Goal: Information Seeking & Learning: Learn about a topic

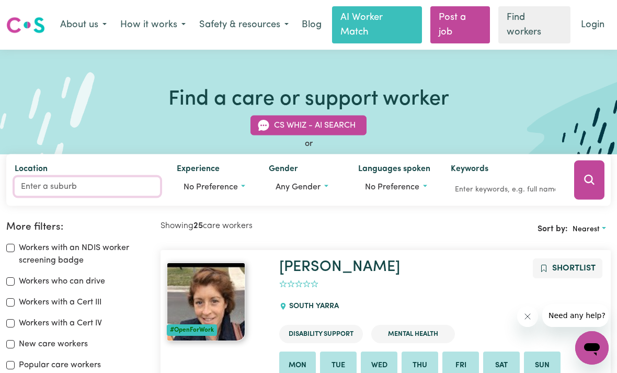
click at [63, 179] on input "Location" at bounding box center [87, 186] width 145 height 19
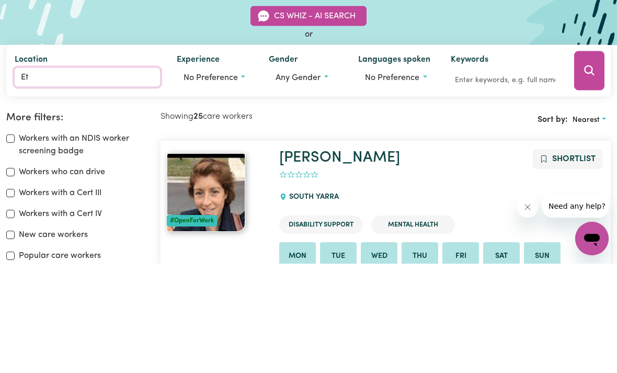
type input "Ett"
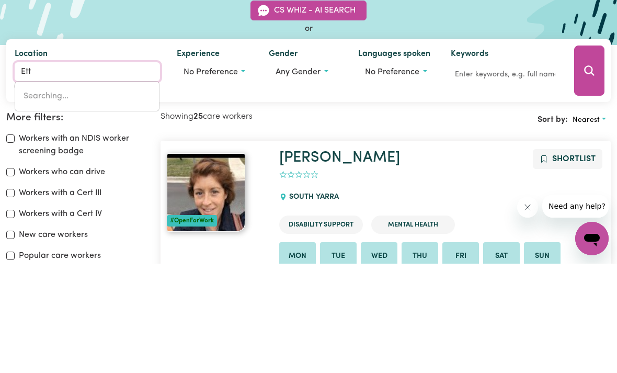
type input "[GEOGRAPHIC_DATA], [GEOGRAPHIC_DATA], 2257"
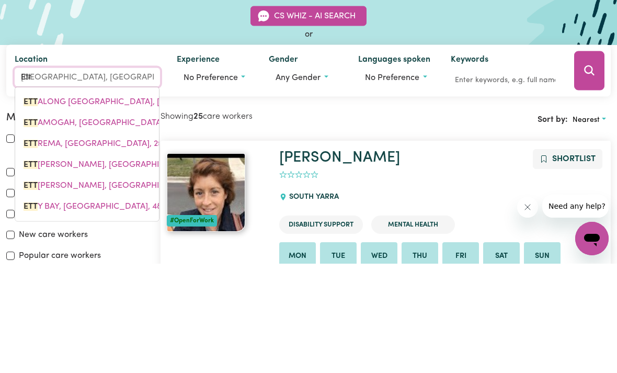
type input "[PERSON_NAME]"
type input "[GEOGRAPHIC_DATA], [GEOGRAPHIC_DATA], 2257"
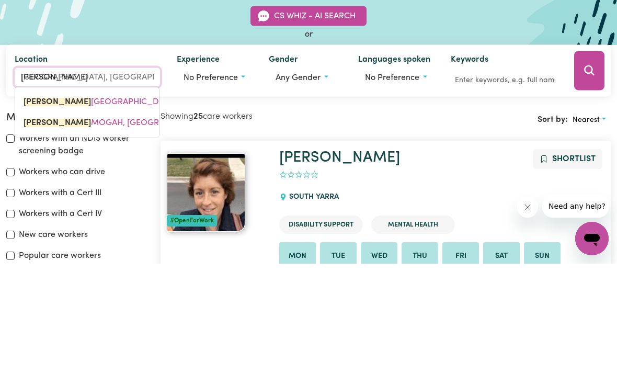
type input "Ettal"
type input "EttalONG BEACH, New South Wales, 2257"
type input "Ettalo"
type input "EttaloNG BEACH, New South Wales, 2257"
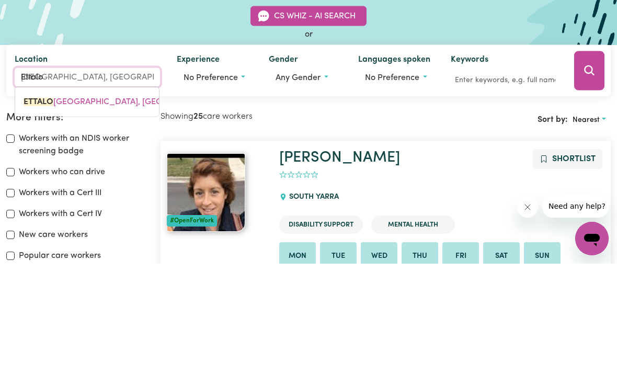
type input "Ettalon"
type input "EttalonG BEACH, New South Wales, 2257"
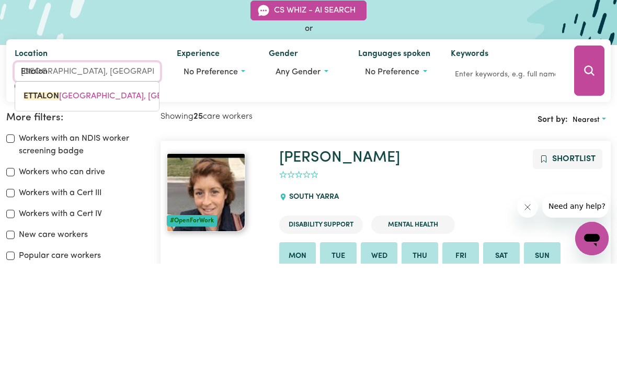
type input "Ettalong"
type input "[GEOGRAPHIC_DATA], [GEOGRAPHIC_DATA], 2257"
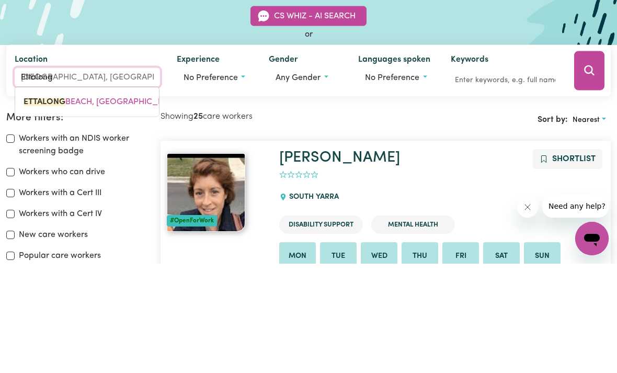
click at [120, 207] on span "ETTALONG BEACH, New South Wales, 2257" at bounding box center [113, 211] width 179 height 8
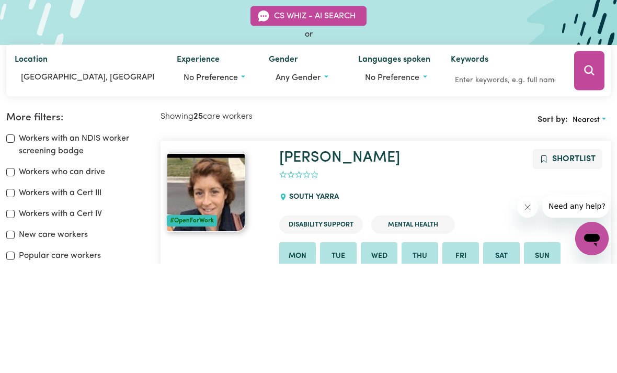
scroll to position [109, 0]
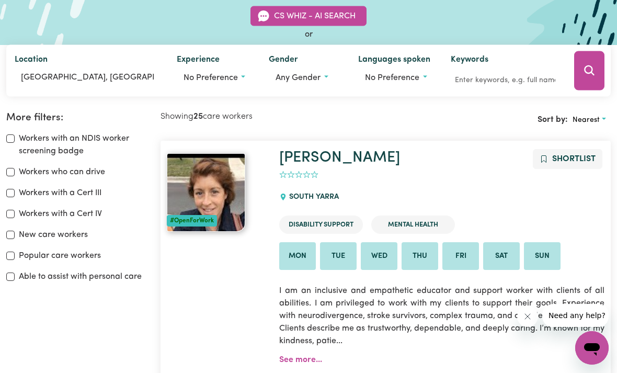
click at [597, 67] on button "Search" at bounding box center [589, 70] width 30 height 39
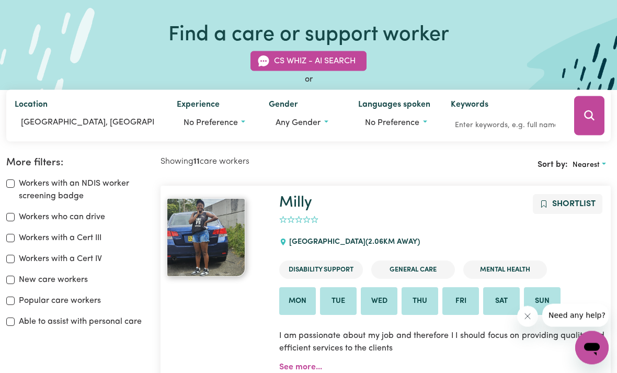
scroll to position [58, 0]
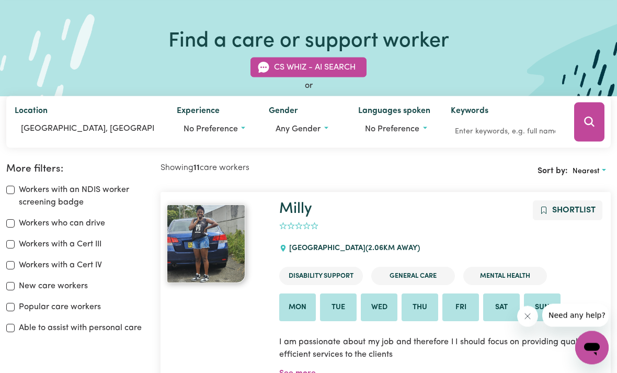
click at [206, 243] on img at bounding box center [206, 244] width 78 height 78
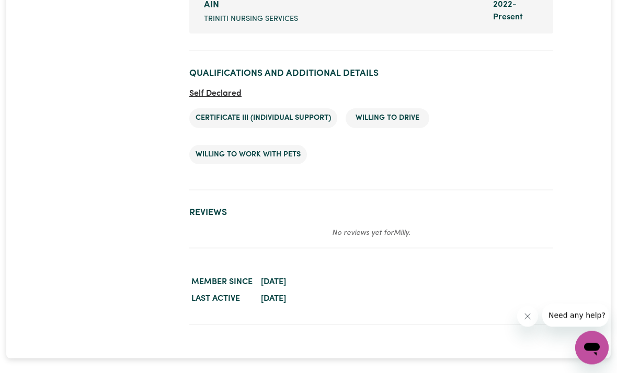
scroll to position [1442, 0]
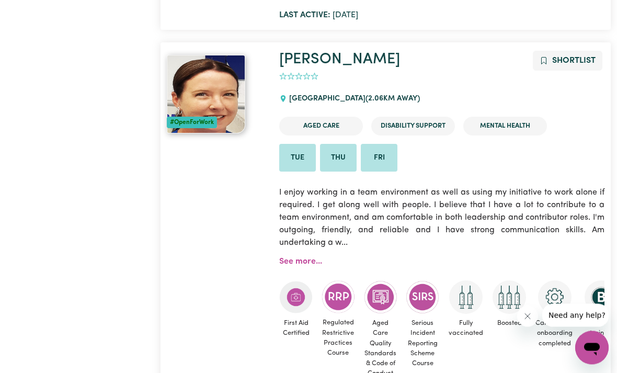
scroll to position [525, 0]
click at [202, 104] on img at bounding box center [206, 93] width 78 height 78
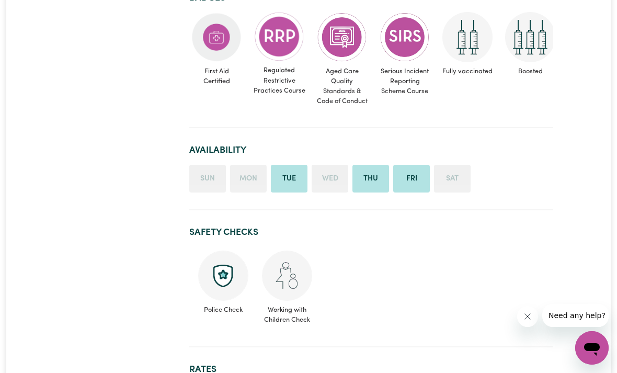
scroll to position [745, 0]
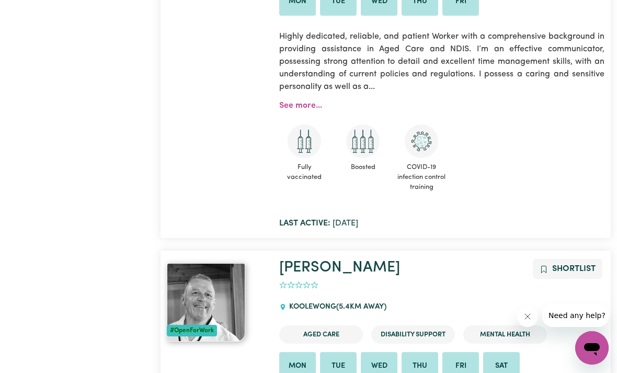
scroll to position [1051, 0]
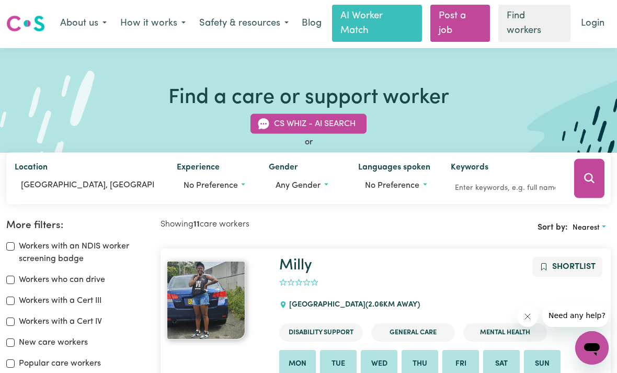
scroll to position [0, 0]
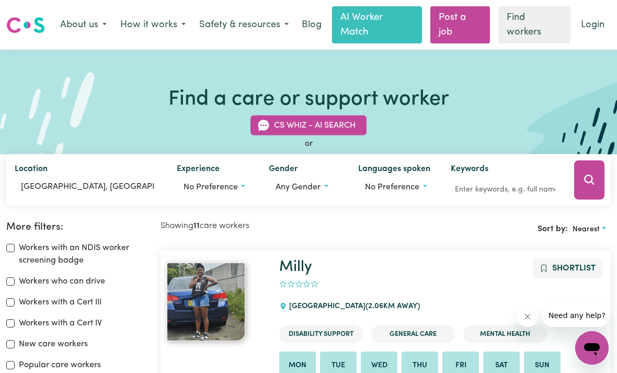
click at [178, 29] on button "How it works" at bounding box center [152, 25] width 79 height 22
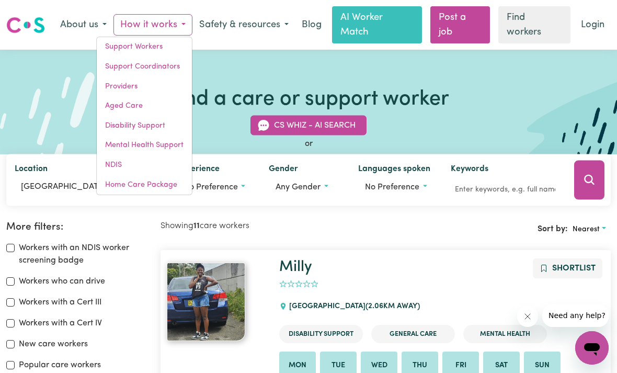
click at [123, 43] on link "Support Workers" at bounding box center [144, 47] width 95 height 20
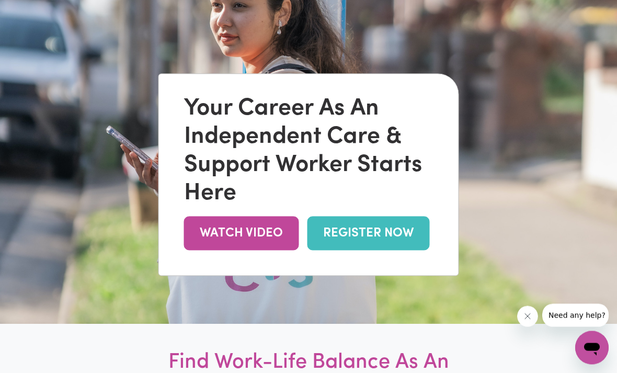
scroll to position [96, 0]
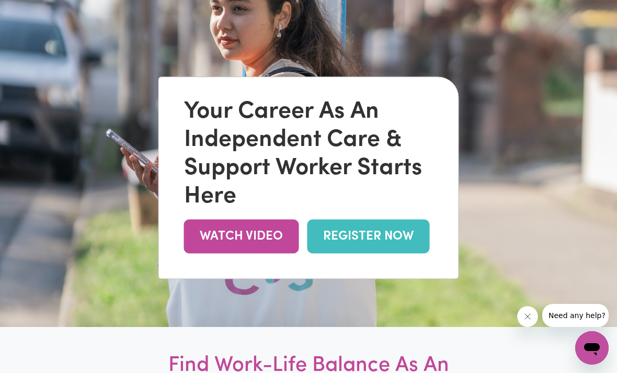
click at [259, 250] on link "WATCH VIDEO" at bounding box center [241, 236] width 115 height 34
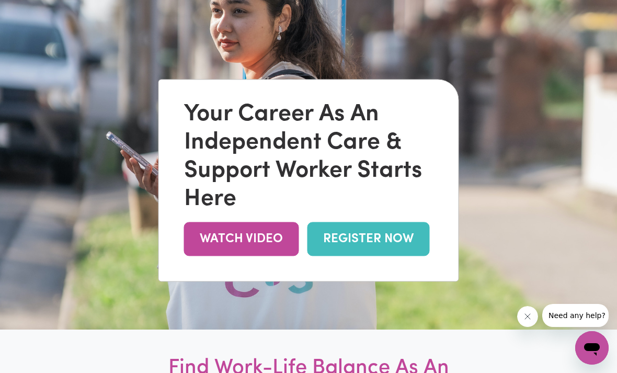
scroll to position [0, 0]
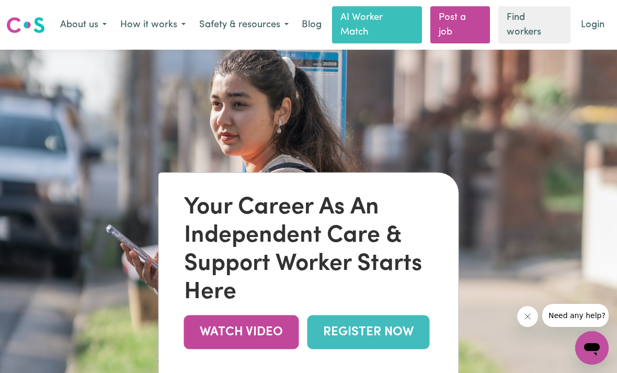
click at [526, 29] on link "Find workers" at bounding box center [534, 24] width 72 height 37
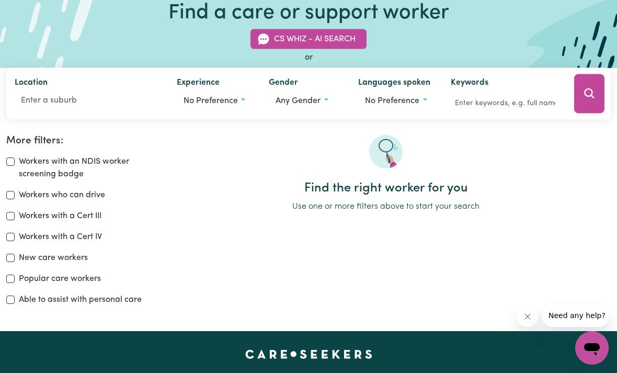
click at [511, 277] on div "Find the right worker for you Use one or more filters above to start your search" at bounding box center [385, 224] width 463 height 179
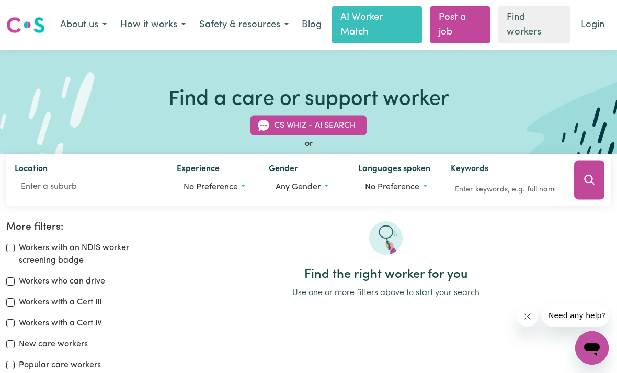
click at [541, 28] on link "Find workers" at bounding box center [534, 24] width 72 height 37
click at [540, 26] on link "Find workers" at bounding box center [534, 24] width 72 height 37
click at [590, 180] on icon "Search" at bounding box center [589, 180] width 13 height 13
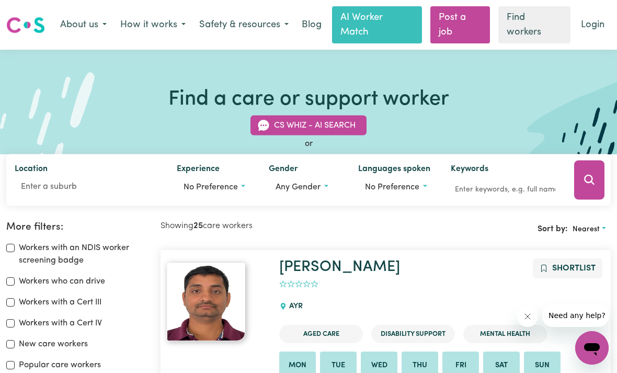
click at [592, 22] on link "Login" at bounding box center [593, 25] width 36 height 23
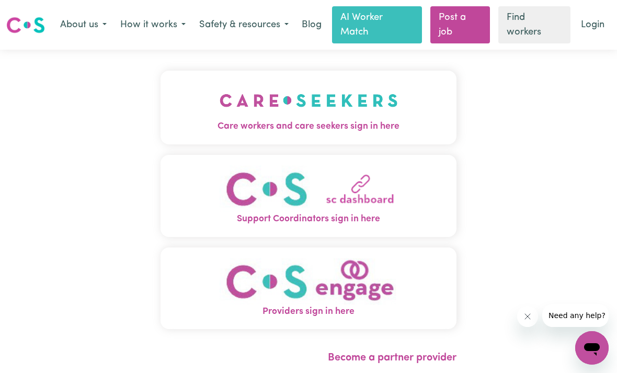
click at [381, 102] on img "Care workers and care seekers sign in here" at bounding box center [309, 100] width 178 height 39
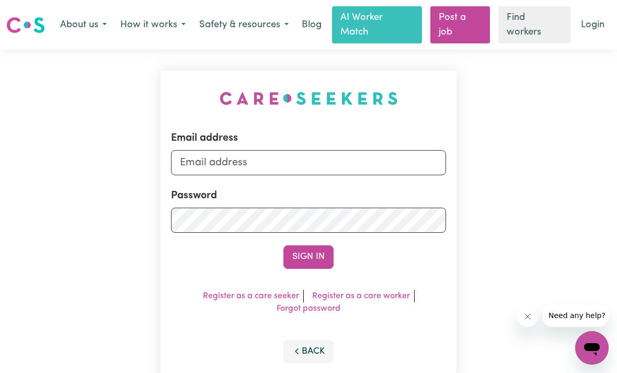
click at [529, 134] on div "Email address Password Sign In Register as a care seeker Register as a care wor…" at bounding box center [308, 227] width 617 height 355
click at [530, 312] on icon "Close message from company" at bounding box center [527, 316] width 8 height 8
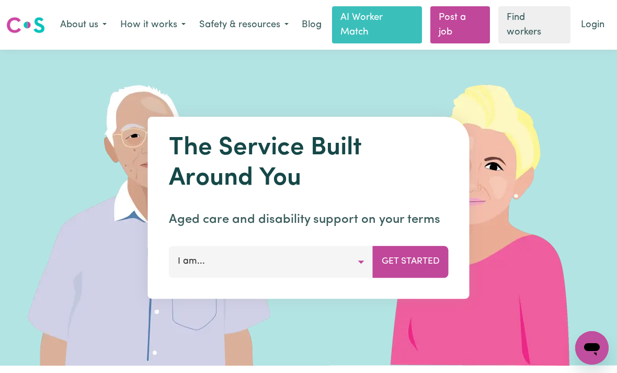
click at [427, 254] on button "Get Started" at bounding box center [411, 261] width 76 height 31
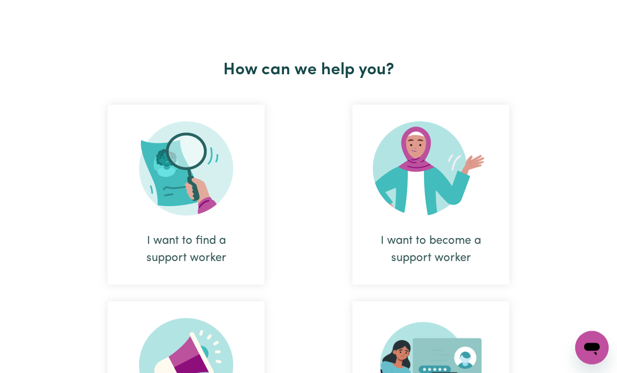
scroll to position [373, 0]
click at [191, 171] on img at bounding box center [186, 168] width 94 height 94
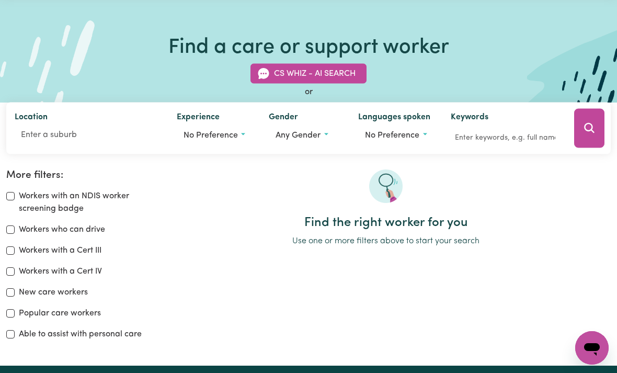
scroll to position [50, 0]
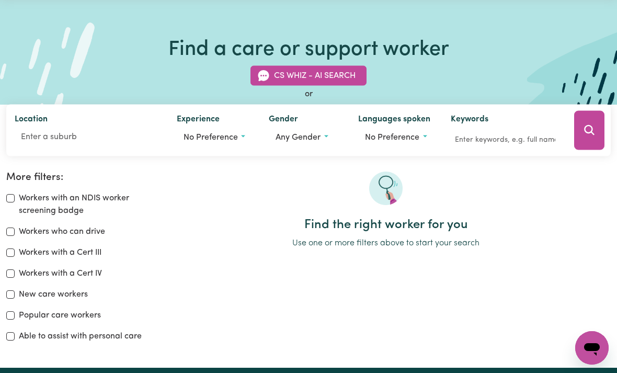
click at [16, 228] on div "Workers who can drive" at bounding box center [77, 231] width 142 height 13
click at [20, 231] on label "Workers who can drive" at bounding box center [62, 231] width 86 height 13
click at [15, 231] on input "Workers who can drive" at bounding box center [10, 231] width 8 height 8
checkbox input "true"
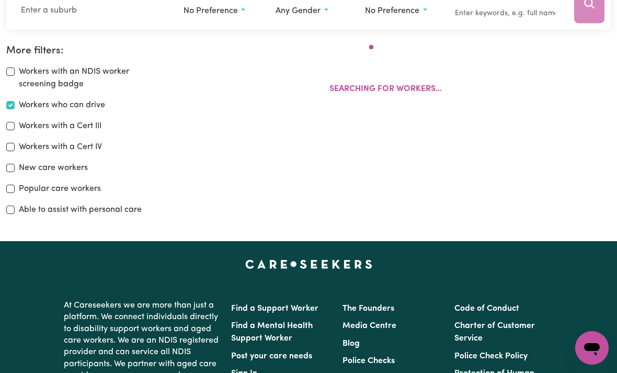
scroll to position [187, 0]
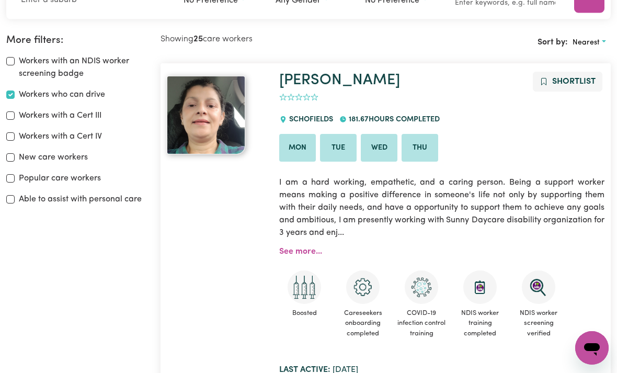
click at [12, 109] on div "Workers with a Cert III" at bounding box center [77, 115] width 142 height 13
click at [13, 111] on input "Workers with a Cert III" at bounding box center [10, 115] width 8 height 8
checkbox input "true"
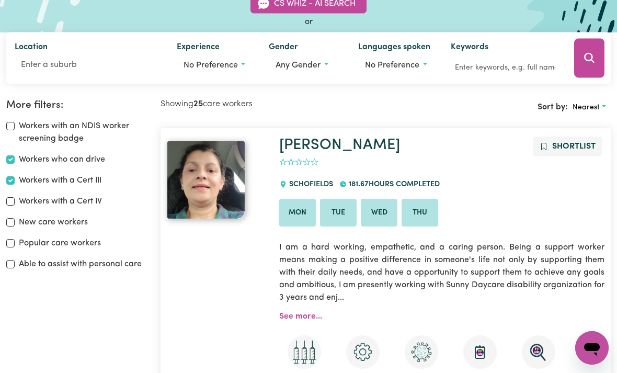
scroll to position [121, 0]
click at [591, 53] on icon "Search" at bounding box center [589, 58] width 13 height 13
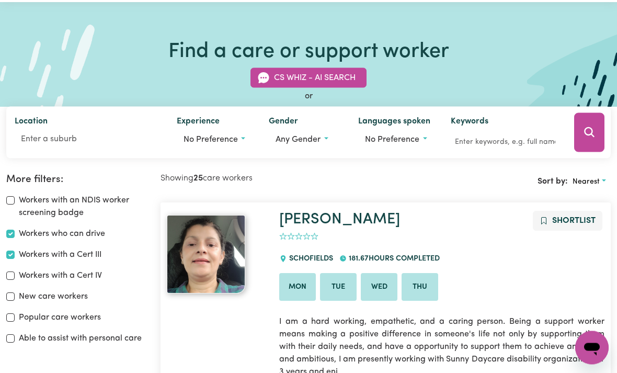
scroll to position [42, 0]
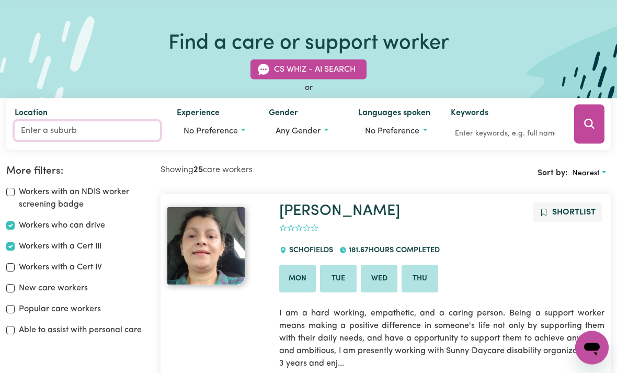
click at [57, 130] on input "Location" at bounding box center [87, 130] width 145 height 19
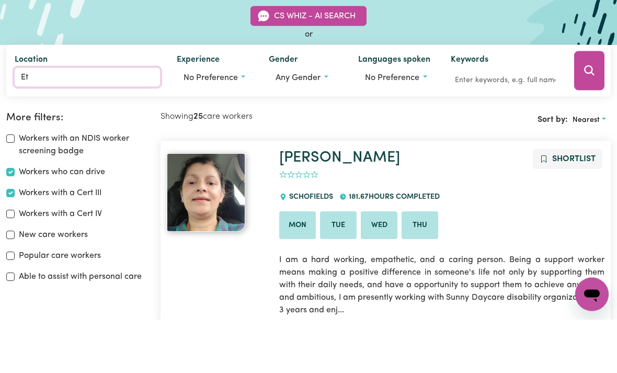
type input "Ett"
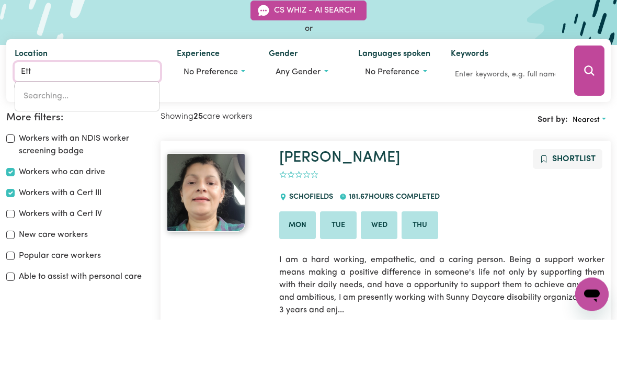
type input "EttALONG BEACH, New South Wales, 2257"
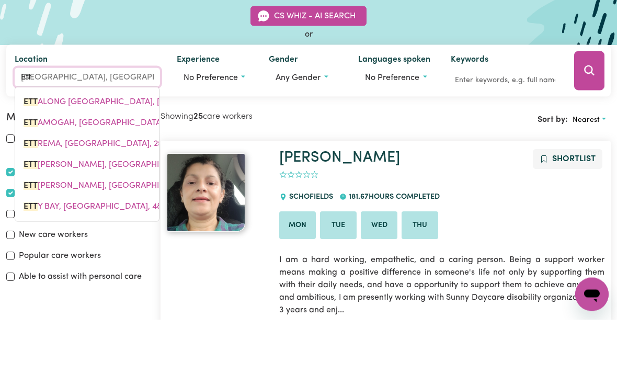
type input "Etta"
type input "EttaLONG BEACH, New South Wales, 2257"
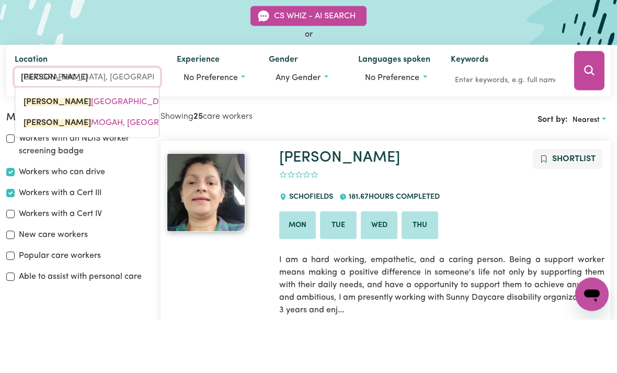
type input "Ettalong"
type input "Ettalong BEACH, New South Wales, 2257"
type input "Ettalong"
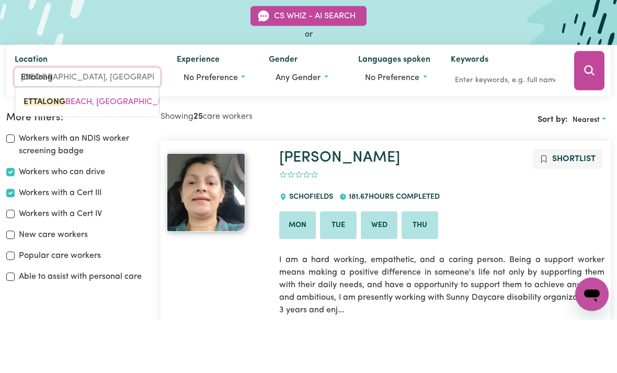
click at [108, 121] on input "Ettalong" at bounding box center [87, 130] width 145 height 19
click at [113, 151] on span "ETTALONG BEACH, New South Wales, 2257" at bounding box center [113, 155] width 179 height 8
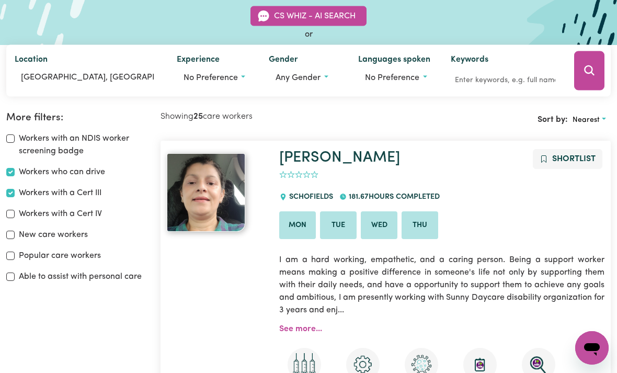
click at [591, 69] on icon "Search" at bounding box center [589, 70] width 13 height 13
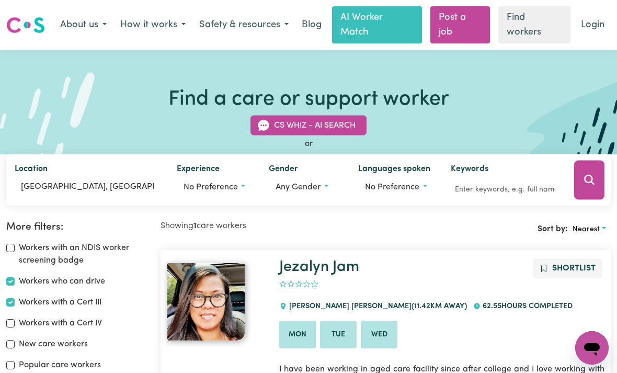
click at [522, 33] on link "Find workers" at bounding box center [534, 24] width 72 height 37
click at [538, 30] on link "Find workers" at bounding box center [534, 24] width 72 height 37
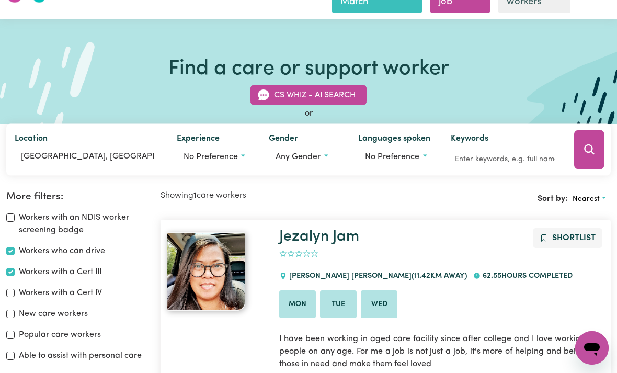
scroll to position [31, 0]
click at [594, 134] on button "Search" at bounding box center [589, 148] width 30 height 39
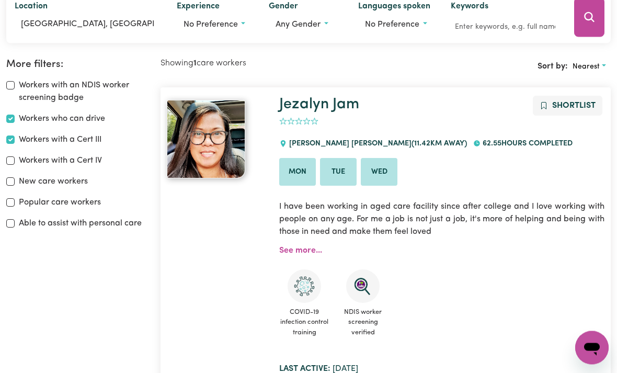
scroll to position [187, 0]
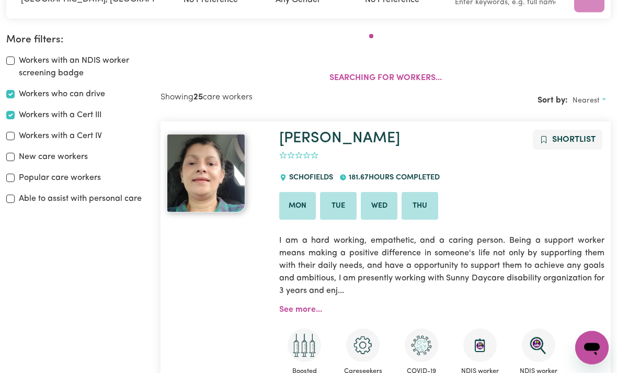
scroll to position [187, 0]
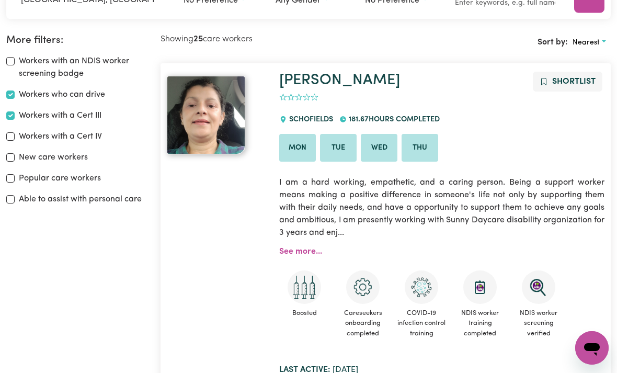
scroll to position [83, 0]
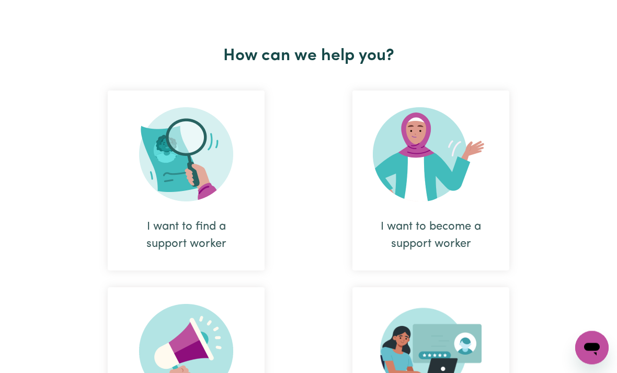
scroll to position [385, 0]
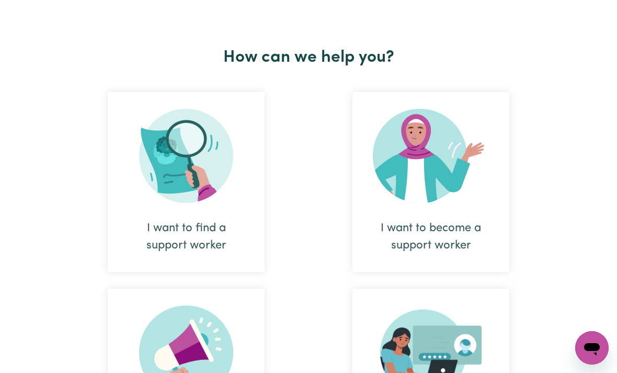
click at [192, 132] on img at bounding box center [186, 156] width 94 height 94
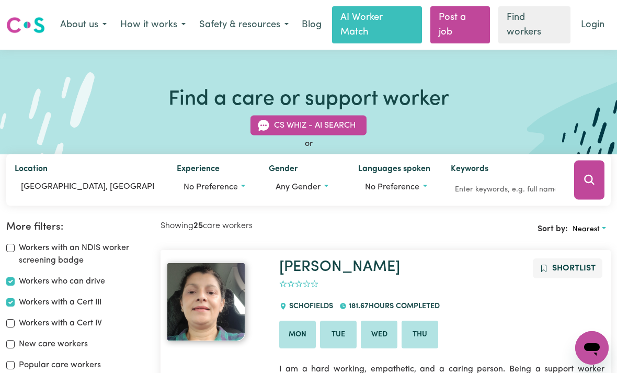
click at [302, 120] on button "CS Whiz - AI Search" at bounding box center [308, 125] width 116 height 20
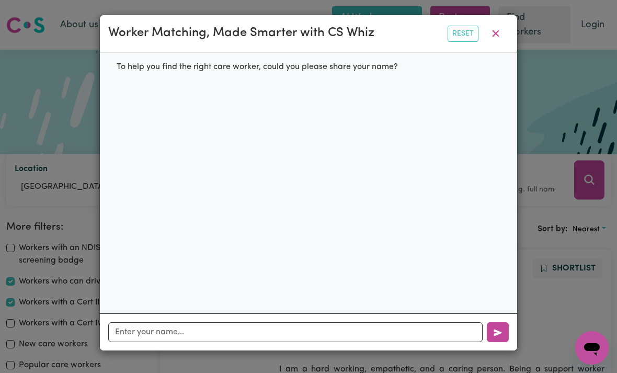
click at [499, 34] on icon "button" at bounding box center [495, 33] width 13 height 13
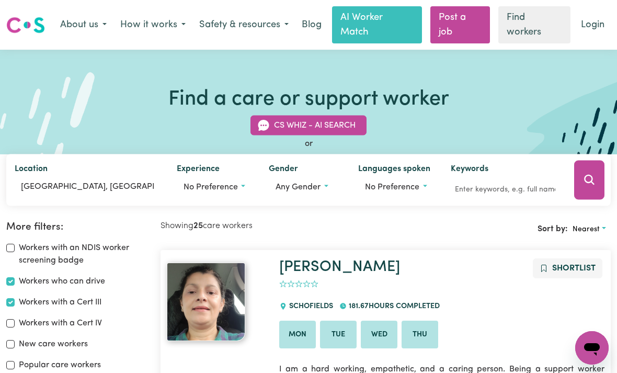
click at [521, 29] on link "Find workers" at bounding box center [534, 24] width 72 height 37
click at [529, 38] on link "Find workers" at bounding box center [534, 24] width 72 height 37
click at [529, 31] on link "Find workers" at bounding box center [534, 24] width 72 height 37
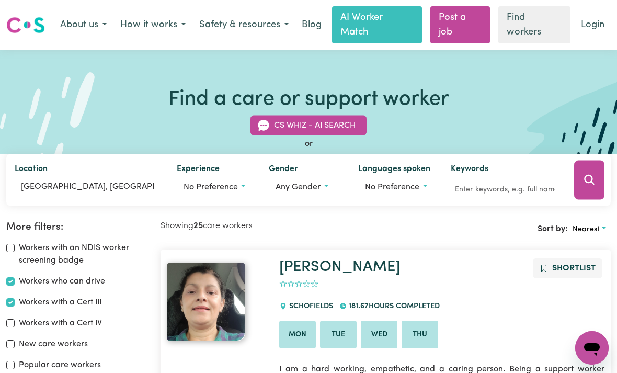
click at [533, 26] on link "Find workers" at bounding box center [534, 24] width 72 height 37
click at [532, 25] on link "Find workers" at bounding box center [534, 24] width 72 height 37
click at [524, 39] on link "Find workers" at bounding box center [534, 24] width 72 height 37
click at [586, 179] on icon "Search" at bounding box center [589, 180] width 13 height 13
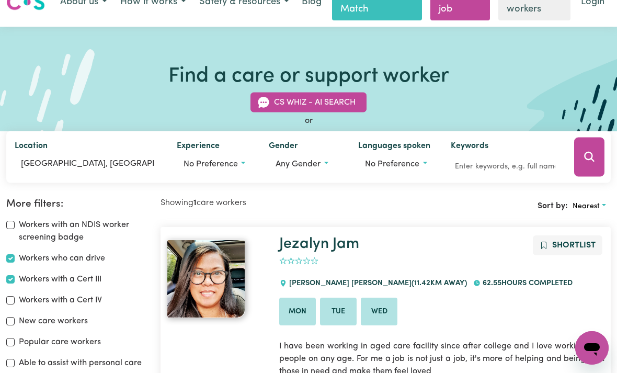
scroll to position [22, 0]
